Goal: Obtain resource: Download file/media

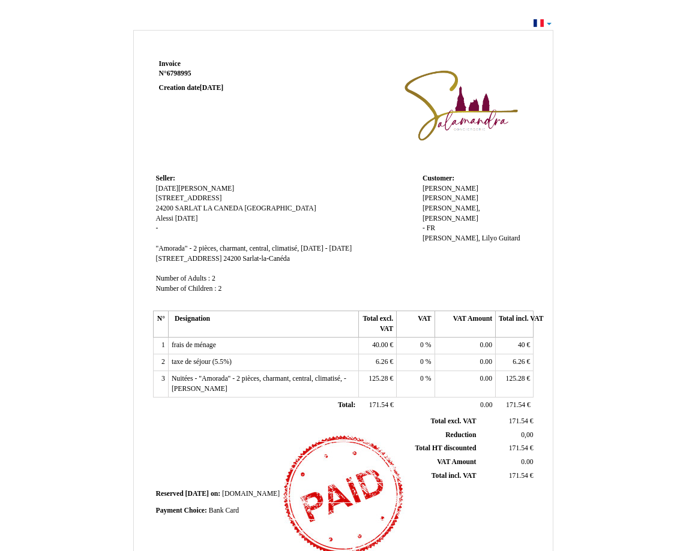
drag, startPoint x: 613, startPoint y: 4, endPoint x: 383, endPoint y: 184, distance: 291.5
click at [383, 184] on td "Seller: Seller: [DATE][PERSON_NAME] [DATE][PERSON_NAME] [STREET_ADDRESS] [STREE…" at bounding box center [286, 239] width 266 height 137
click at [364, 136] on td at bounding box center [419, 113] width 229 height 115
click at [339, 133] on td at bounding box center [419, 113] width 229 height 115
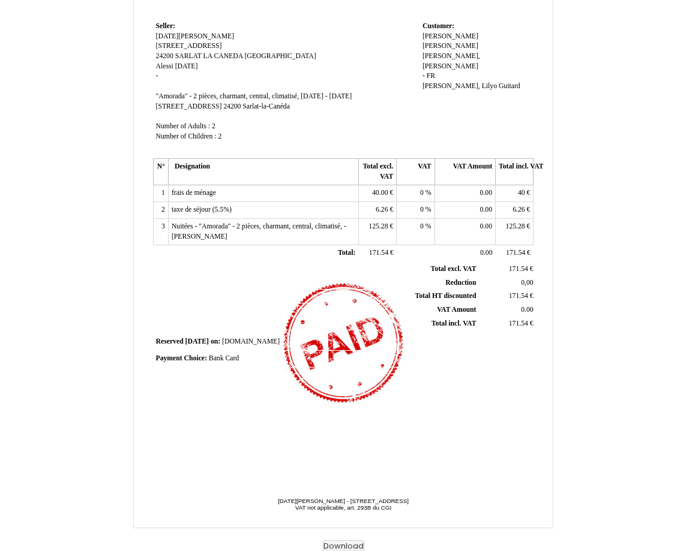
scroll to position [154, 0]
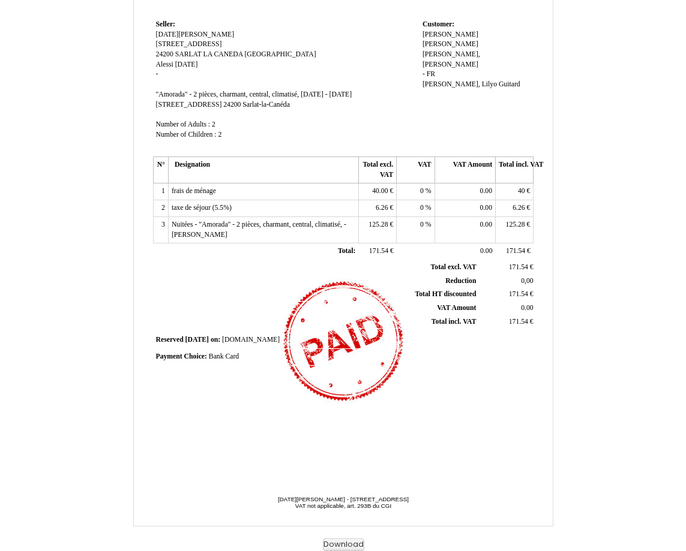
click at [193, 361] on span "Payment Choice:" at bounding box center [181, 357] width 51 height 8
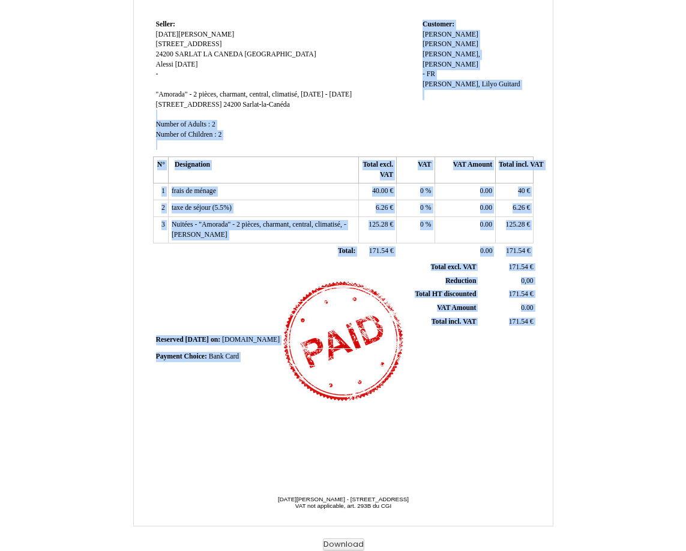
drag, startPoint x: 409, startPoint y: 455, endPoint x: 256, endPoint y: 124, distance: 365.3
click at [256, 124] on div "Invoice Invoice N° 6798995 6798995 Creation date [DATE] Seller: Seller: [DATE][…" at bounding box center [343, 185] width 385 height 567
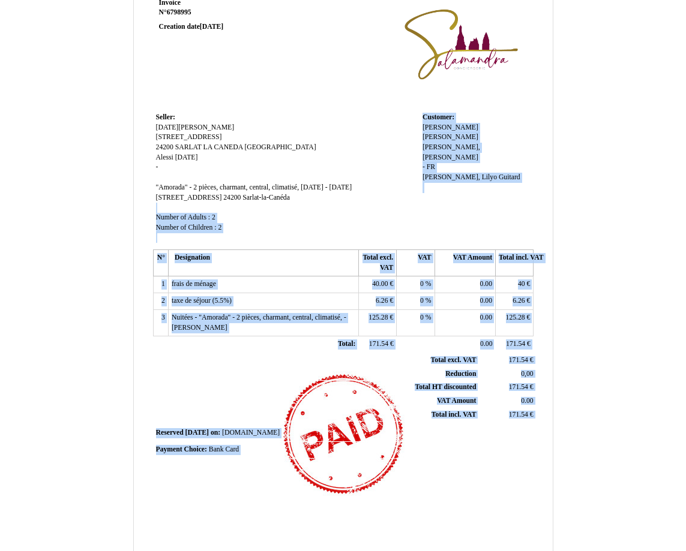
scroll to position [0, 0]
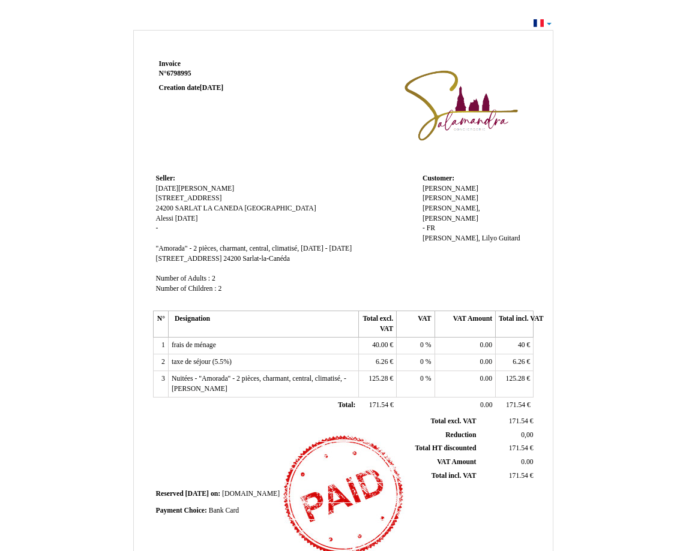
click at [165, 64] on span "Invoice" at bounding box center [170, 64] width 22 height 8
click at [546, 23] on div "Invoice Invoice N° 6798995 6798995 Creation date [DATE] Seller: Seller: [DATE][…" at bounding box center [343, 360] width 686 height 690
click at [536, 23] on div "Invoice Invoice N° 6798995 6798995 Creation date [DATE] Seller: Seller: [DATE][…" at bounding box center [343, 360] width 686 height 690
drag, startPoint x: 552, startPoint y: 23, endPoint x: 548, endPoint y: 32, distance: 10.5
click at [551, 23] on div "Invoice Invoice N° 6798995 6798995 Creation date [DATE] Seller: Seller: [DATE][…" at bounding box center [343, 360] width 686 height 690
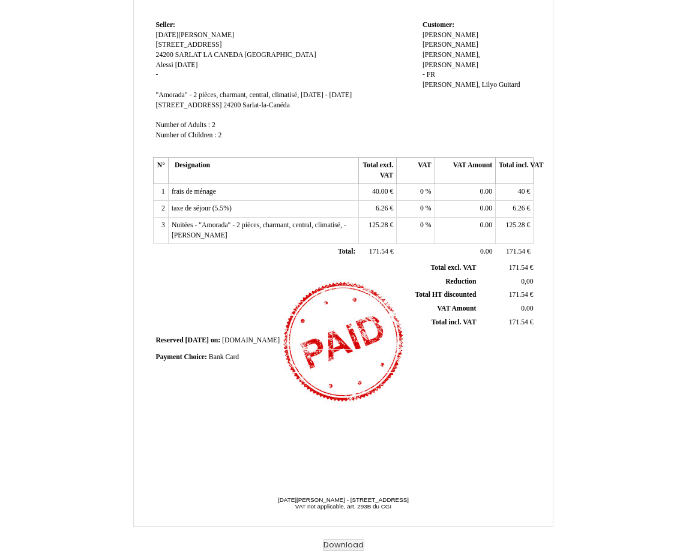
scroll to position [154, 0]
click at [301, 25] on td "Seller: Seller: [DATE][PERSON_NAME] [DATE][PERSON_NAME] [STREET_ADDRESS] [STREE…" at bounding box center [286, 85] width 266 height 137
click at [328, 540] on button "Download" at bounding box center [343, 545] width 41 height 13
